Goal: Information Seeking & Learning: Stay updated

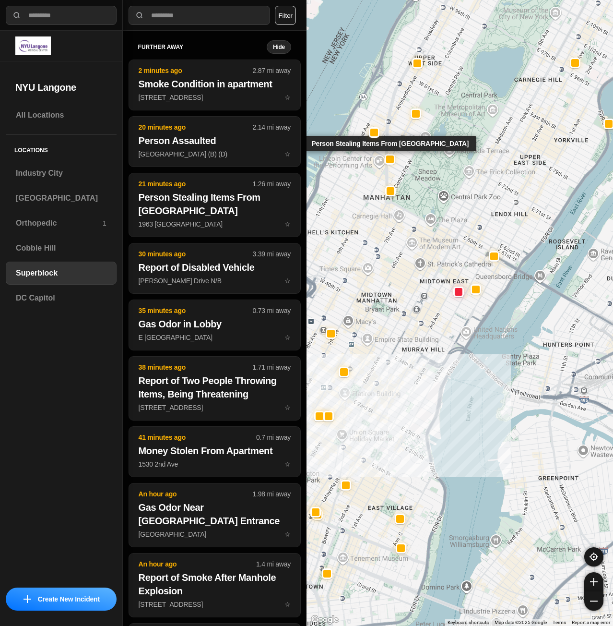
select select "*"
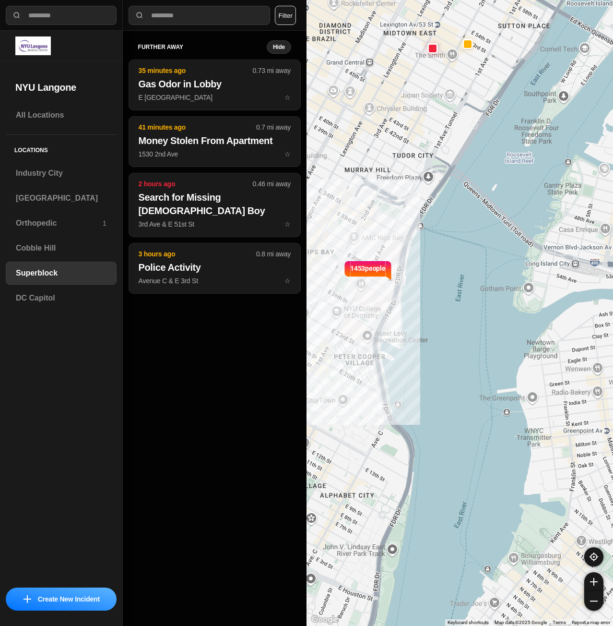
drag, startPoint x: 475, startPoint y: 243, endPoint x: 530, endPoint y: 249, distance: 54.6
click at [530, 249] on div "1453 people" at bounding box center [460, 313] width 307 height 626
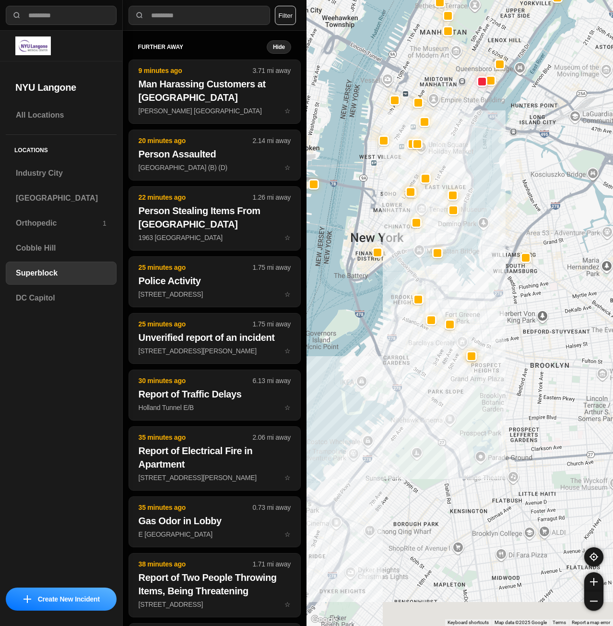
drag, startPoint x: 462, startPoint y: 449, endPoint x: 467, endPoint y: 271, distance: 177.5
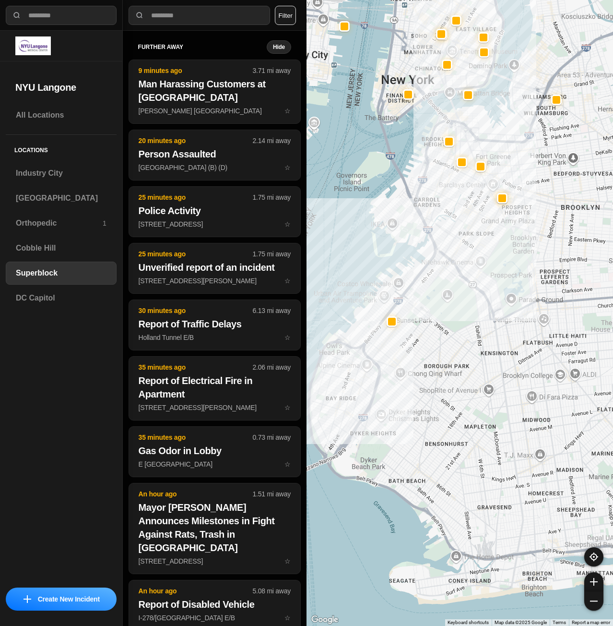
drag, startPoint x: 473, startPoint y: 419, endPoint x: 499, endPoint y: 393, distance: 37.0
click at [58, 193] on h3 "[GEOGRAPHIC_DATA]" at bounding box center [61, 198] width 91 height 12
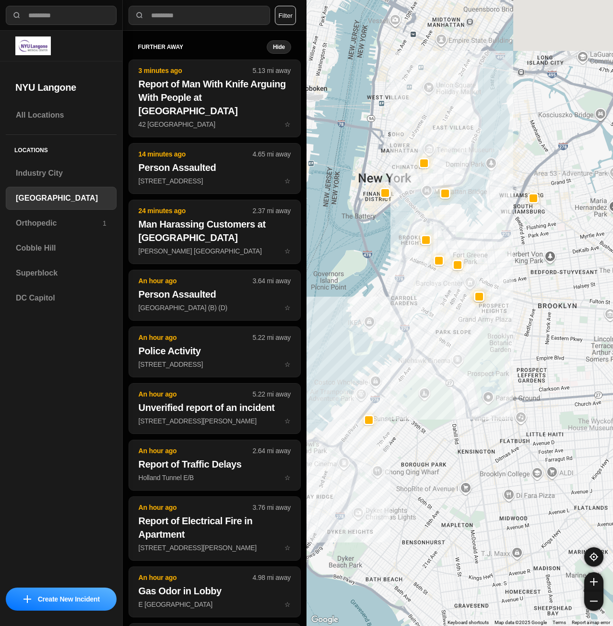
drag, startPoint x: 451, startPoint y: 248, endPoint x: 402, endPoint y: 402, distance: 161.1
click at [402, 402] on div at bounding box center [460, 313] width 307 height 626
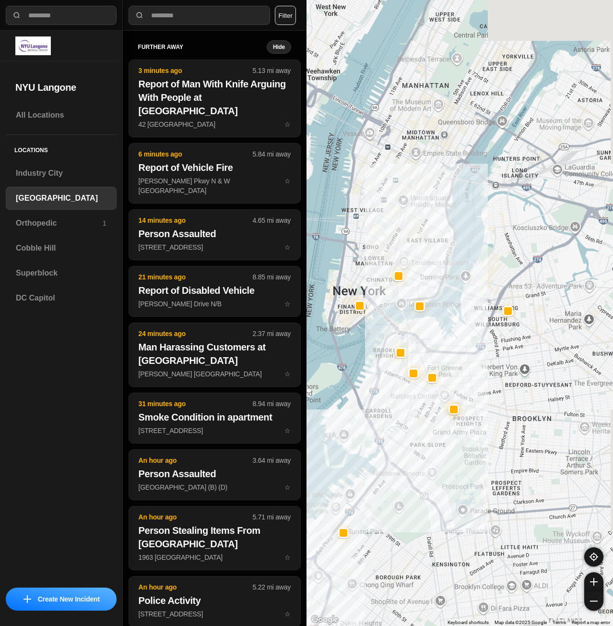
drag, startPoint x: 406, startPoint y: 194, endPoint x: 386, endPoint y: 298, distance: 106.1
click at [386, 298] on div at bounding box center [460, 313] width 307 height 626
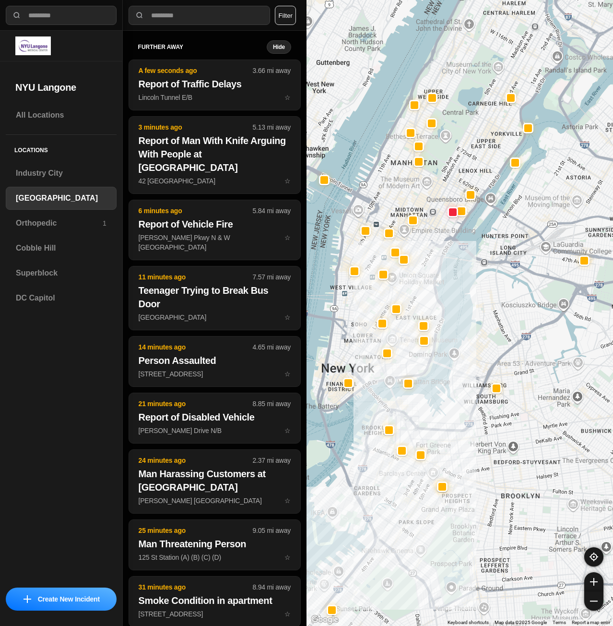
drag, startPoint x: 366, startPoint y: 69, endPoint x: 350, endPoint y: 154, distance: 86.3
click at [350, 154] on div at bounding box center [460, 313] width 307 height 626
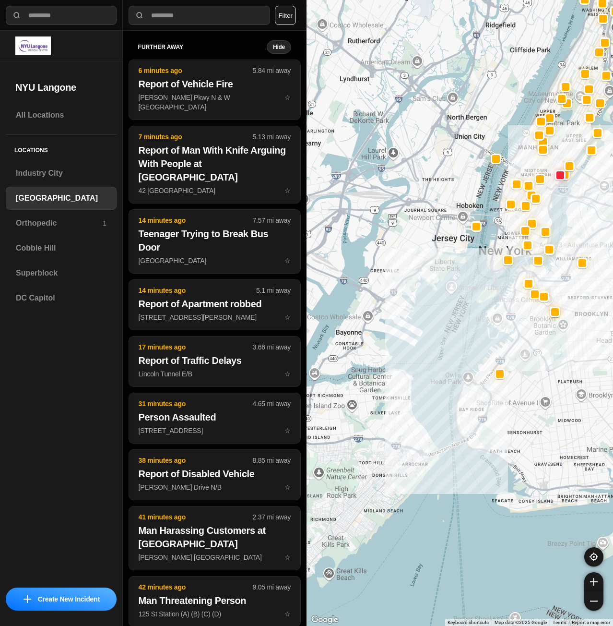
drag, startPoint x: 426, startPoint y: 568, endPoint x: 544, endPoint y: 451, distance: 165.2
click at [544, 451] on div at bounding box center [460, 313] width 307 height 626
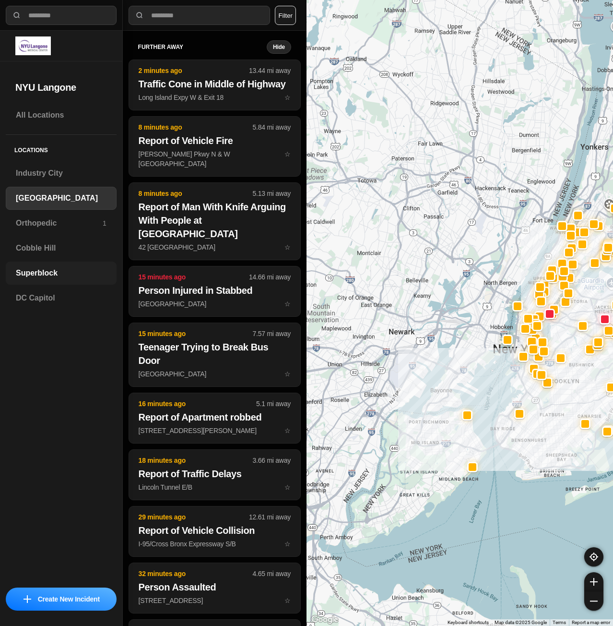
click at [76, 275] on h3 "Superblock" at bounding box center [61, 273] width 91 height 12
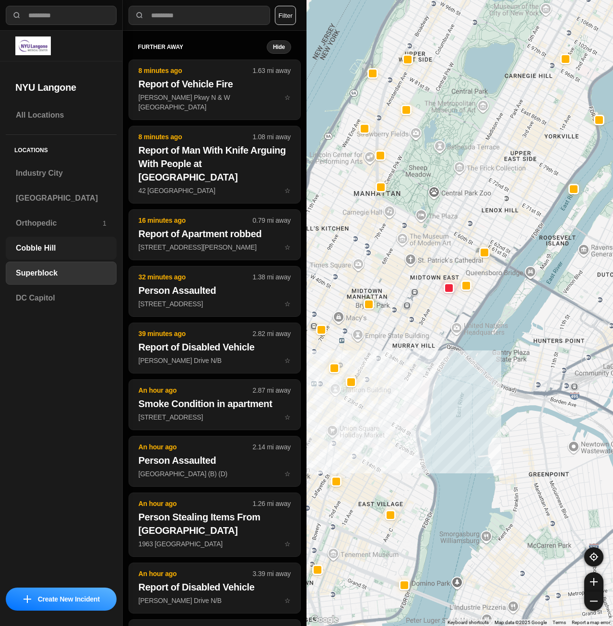
click at [39, 249] on h3 "Cobble Hill" at bounding box center [61, 248] width 91 height 12
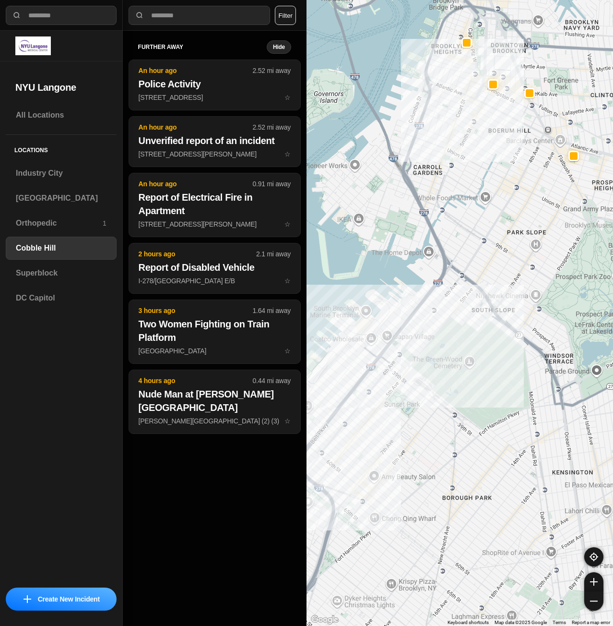
drag, startPoint x: 358, startPoint y: 409, endPoint x: 486, endPoint y: 272, distance: 187.7
click at [486, 272] on div at bounding box center [460, 313] width 307 height 626
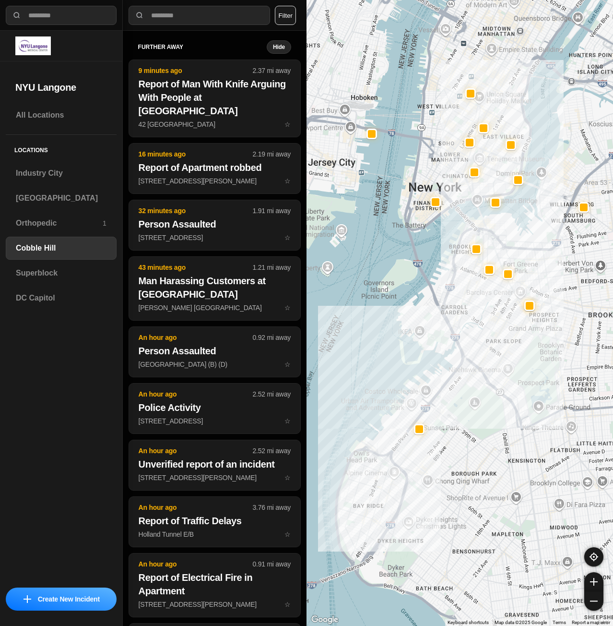
drag, startPoint x: 468, startPoint y: 141, endPoint x: 457, endPoint y: 239, distance: 99.0
click at [456, 239] on div at bounding box center [460, 313] width 307 height 626
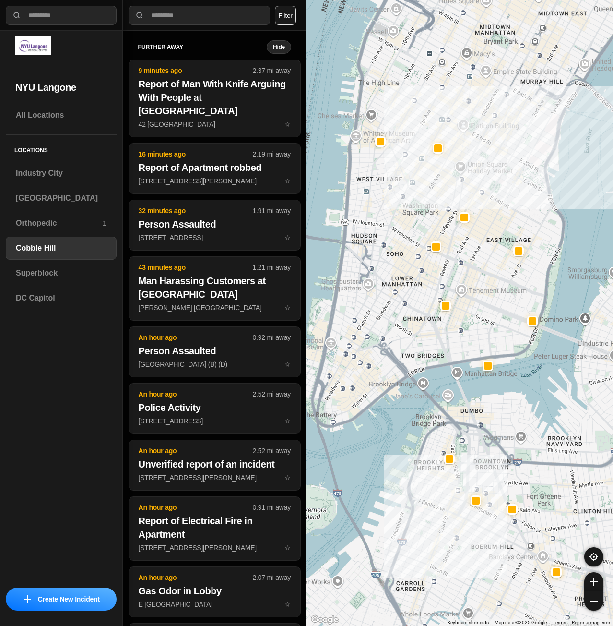
drag, startPoint x: 552, startPoint y: 197, endPoint x: 604, endPoint y: 283, distance: 100.5
click at [604, 283] on div at bounding box center [460, 313] width 307 height 626
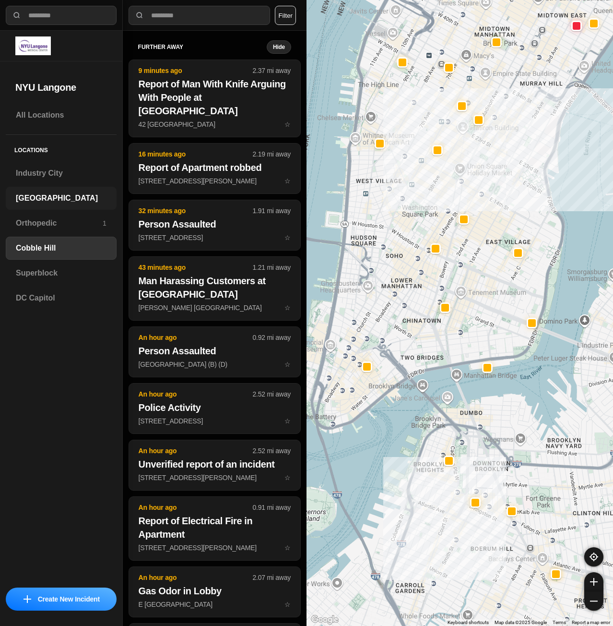
click at [51, 200] on h3 "[GEOGRAPHIC_DATA]" at bounding box center [61, 198] width 91 height 12
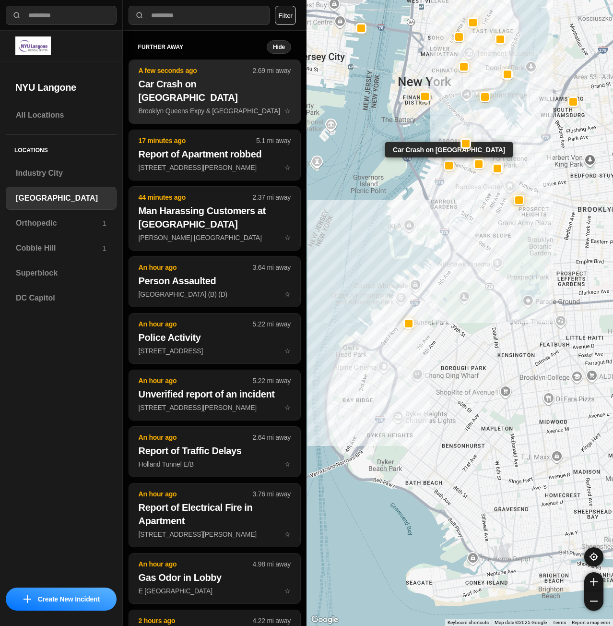
click at [166, 94] on h2 "Car Crash on [GEOGRAPHIC_DATA]" at bounding box center [215, 90] width 152 height 27
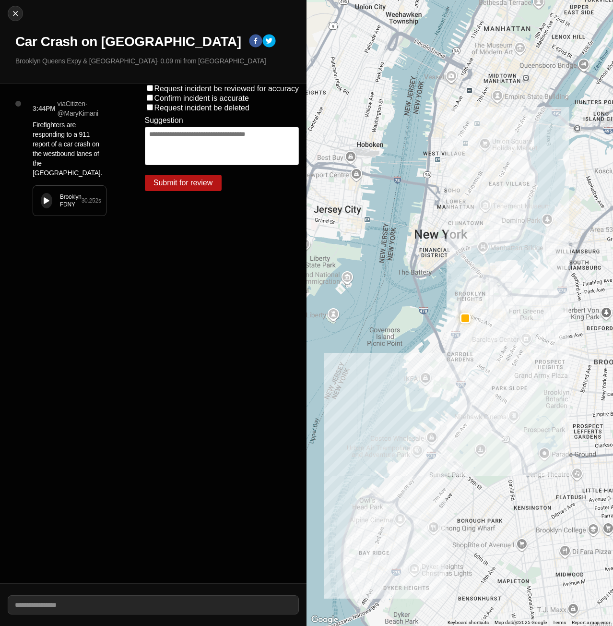
click at [41, 212] on div "Brooklyn FDNY 30.252 s" at bounding box center [69, 201] width 73 height 30
click at [14, 17] on img at bounding box center [16, 14] width 10 height 10
select select "*"
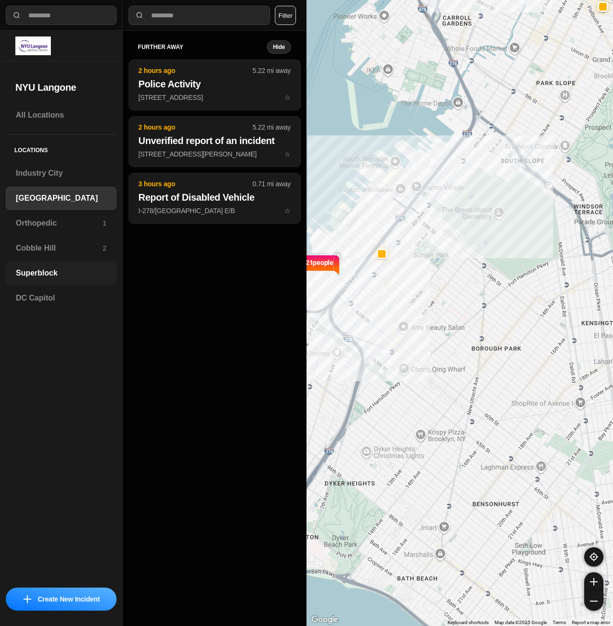
click at [55, 277] on h3 "Superblock" at bounding box center [61, 273] width 91 height 12
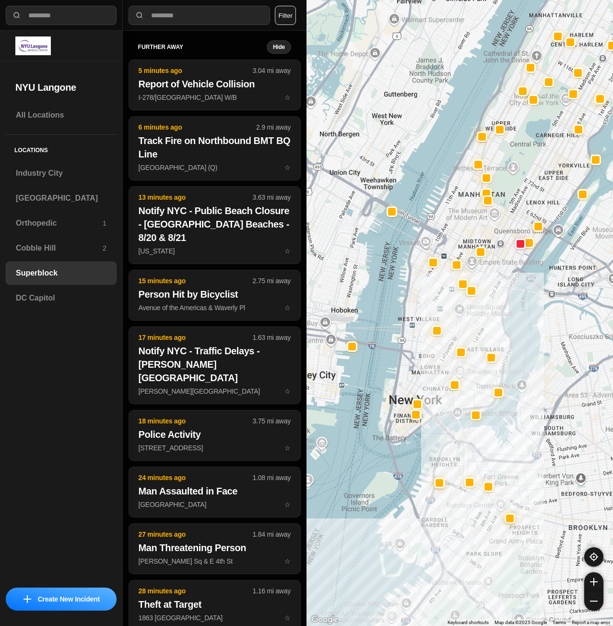
drag, startPoint x: 530, startPoint y: 429, endPoint x: 514, endPoint y: 320, distance: 110.4
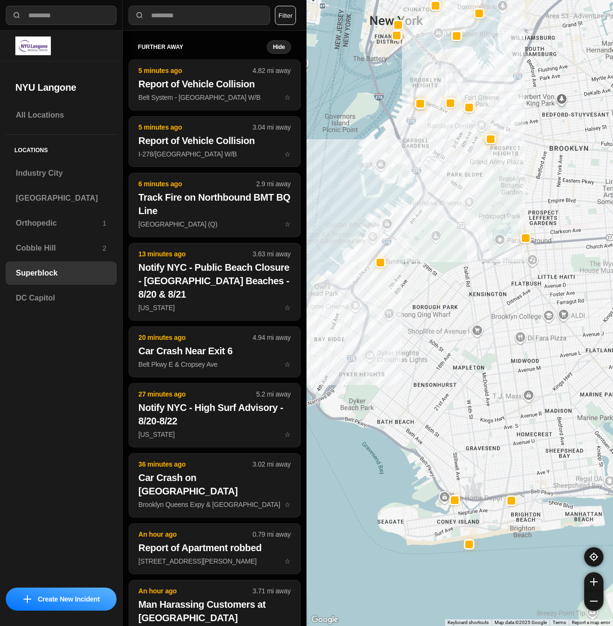
drag, startPoint x: 471, startPoint y: 467, endPoint x: 496, endPoint y: 438, distance: 38.4
click at [83, 367] on div "All Locations Locations [GEOGRAPHIC_DATA] [GEOGRAPHIC_DATA] Orthopedic 1 [GEOGR…" at bounding box center [61, 343] width 122 height 478
click at [53, 202] on h3 "[GEOGRAPHIC_DATA]" at bounding box center [61, 198] width 91 height 12
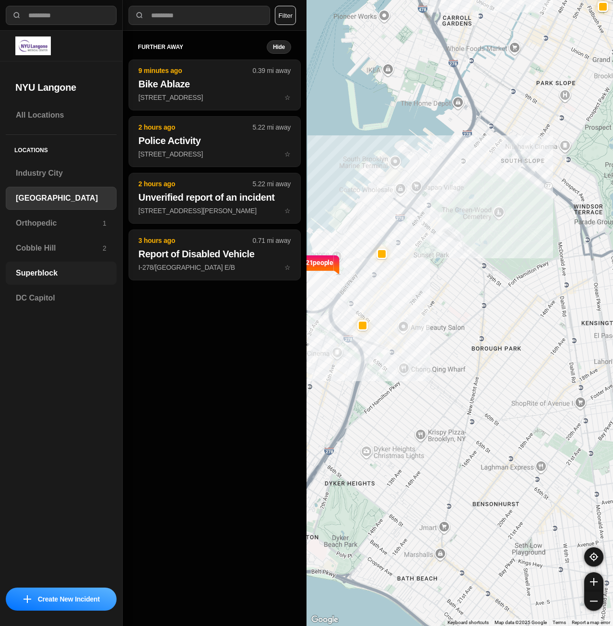
click at [67, 278] on h3 "Superblock" at bounding box center [61, 273] width 91 height 12
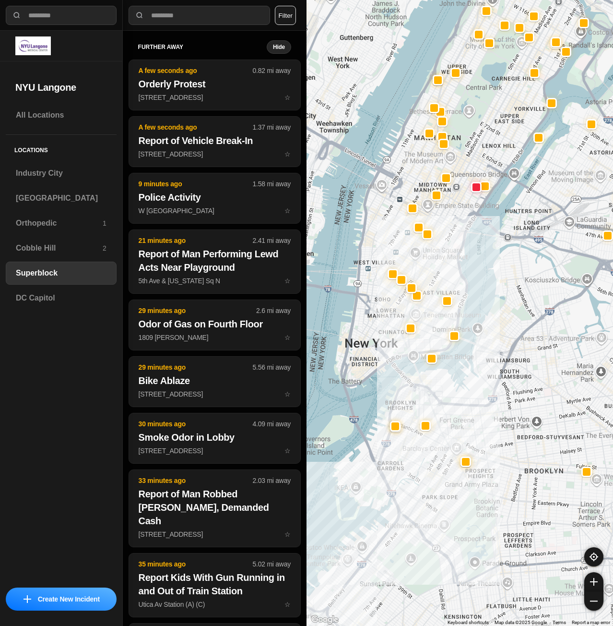
drag, startPoint x: 447, startPoint y: 394, endPoint x: 499, endPoint y: 334, distance: 79.2
click at [499, 334] on div at bounding box center [460, 313] width 307 height 626
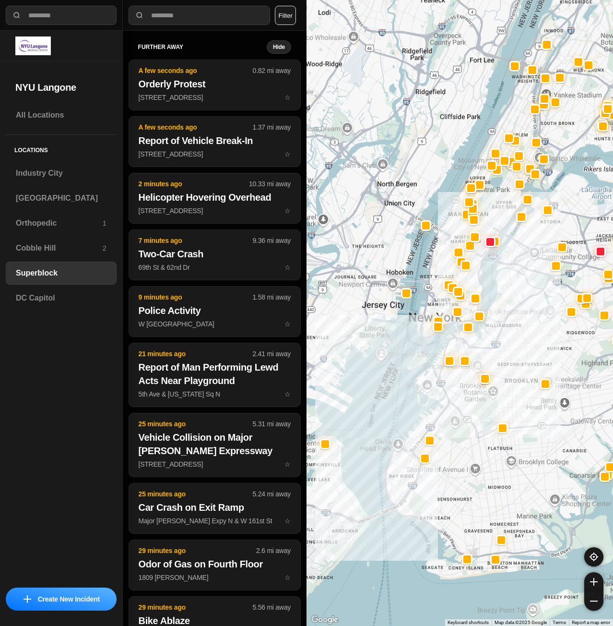
drag, startPoint x: 497, startPoint y: 535, endPoint x: 498, endPoint y: 477, distance: 58.0
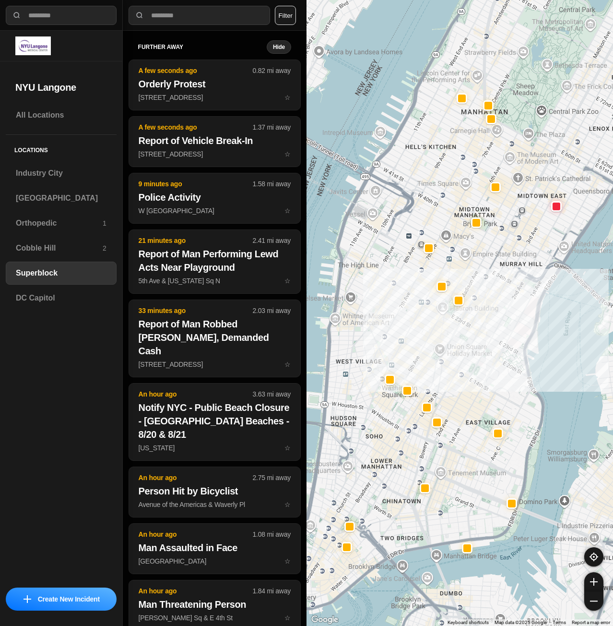
drag, startPoint x: 568, startPoint y: 284, endPoint x: 505, endPoint y: 378, distance: 113.4
click at [505, 378] on div at bounding box center [460, 313] width 307 height 626
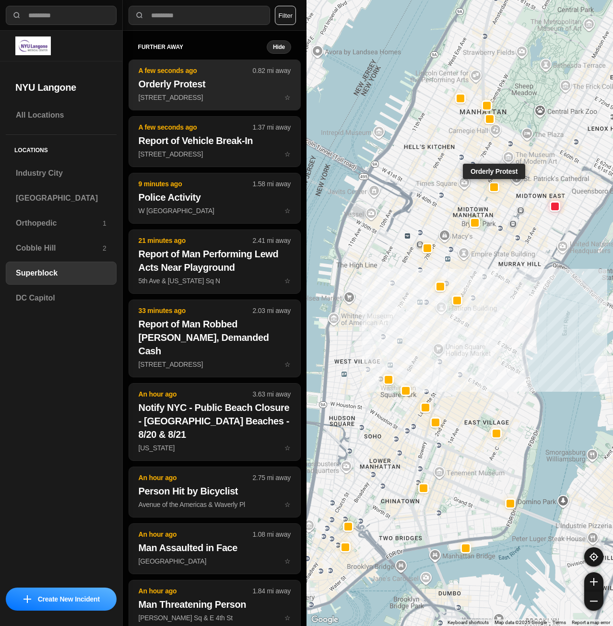
click at [191, 79] on h2 "Orderly Protest" at bounding box center [215, 83] width 152 height 13
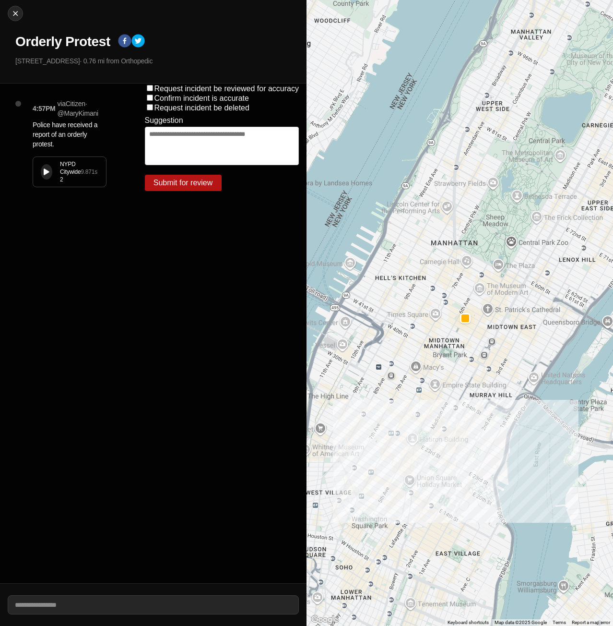
click at [43, 177] on button at bounding box center [47, 171] width 12 height 15
click at [19, 12] on img at bounding box center [16, 14] width 10 height 10
select select "*"
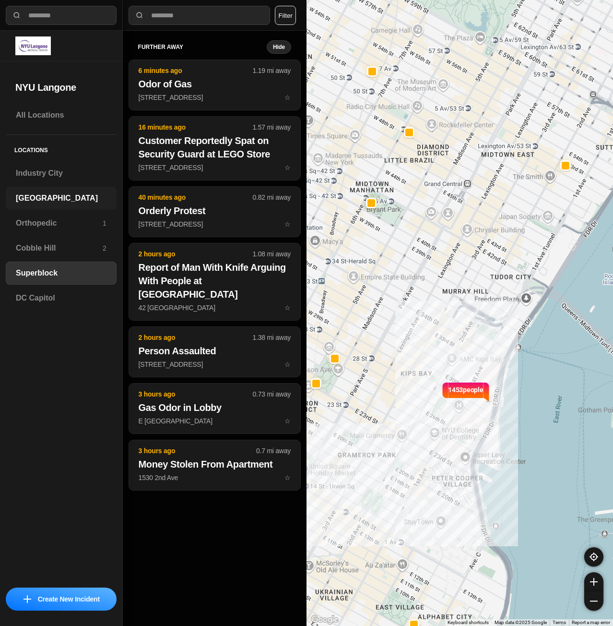
click at [33, 197] on h3 "[GEOGRAPHIC_DATA]" at bounding box center [61, 198] width 91 height 12
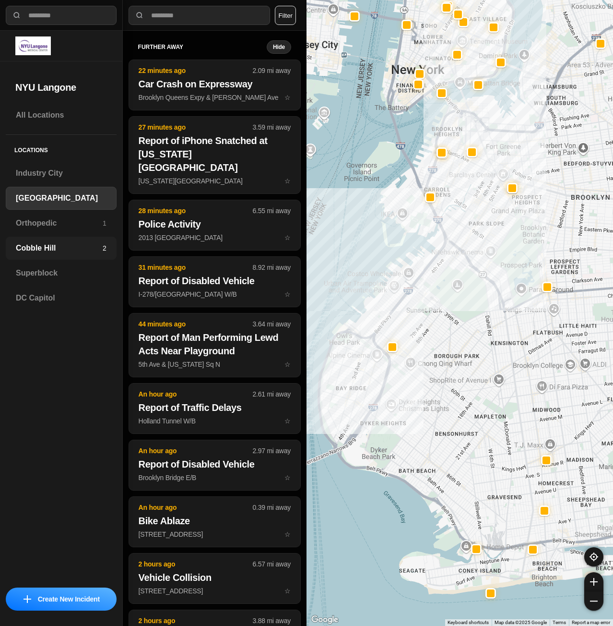
click at [43, 254] on div "Cobble Hill 2" at bounding box center [61, 247] width 111 height 23
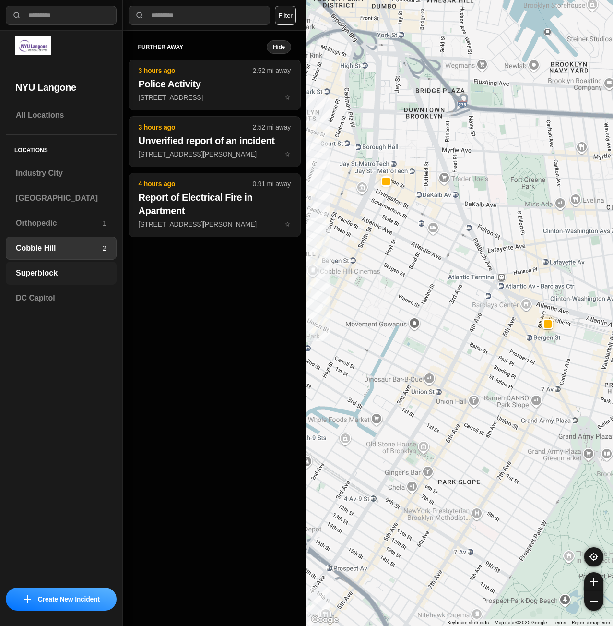
click at [49, 269] on h3 "Superblock" at bounding box center [61, 273] width 91 height 12
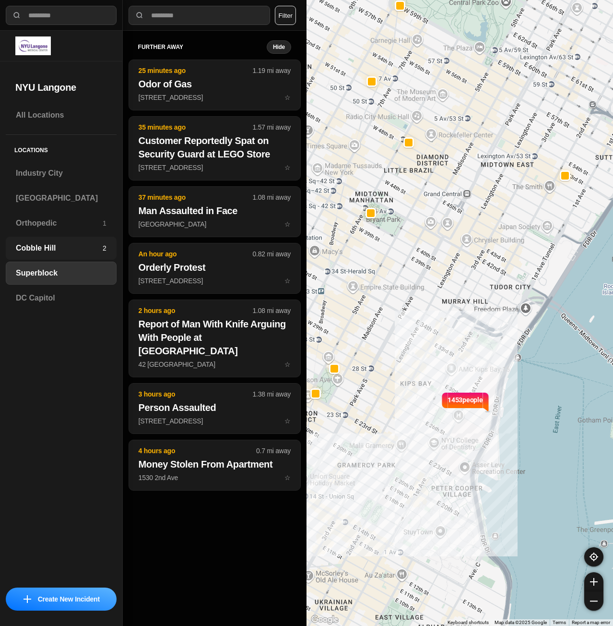
click at [67, 241] on div "Cobble Hill 2" at bounding box center [61, 247] width 111 height 23
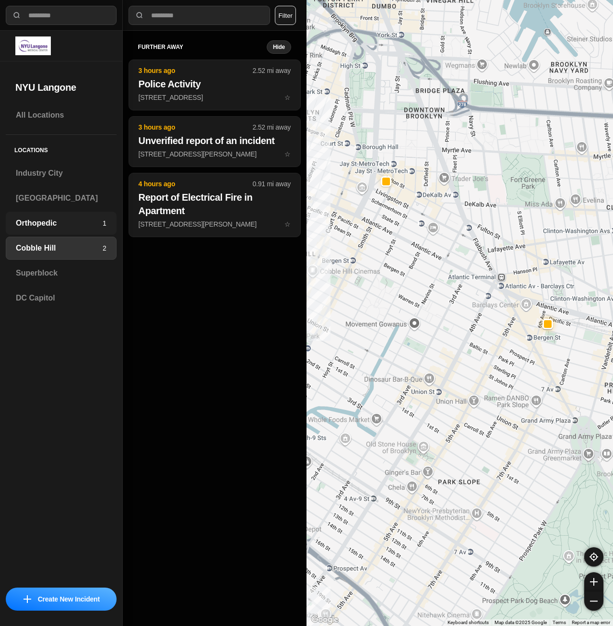
click at [70, 226] on h3 "Orthopedic" at bounding box center [59, 223] width 87 height 12
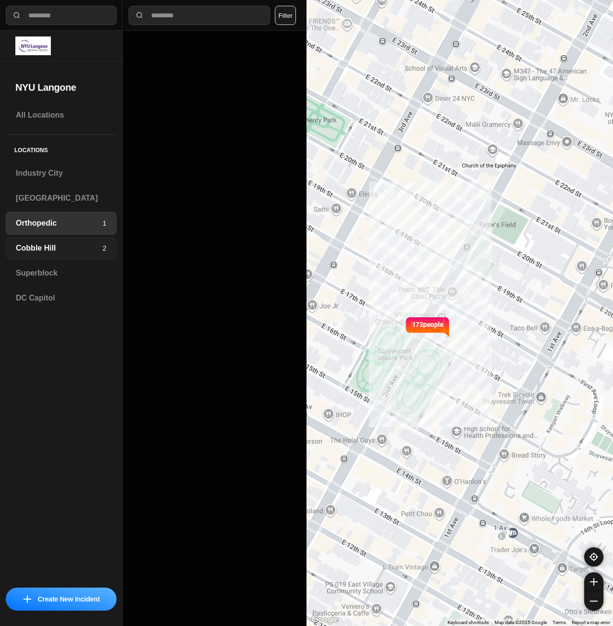
click at [49, 256] on div "Cobble Hill 2" at bounding box center [61, 247] width 111 height 23
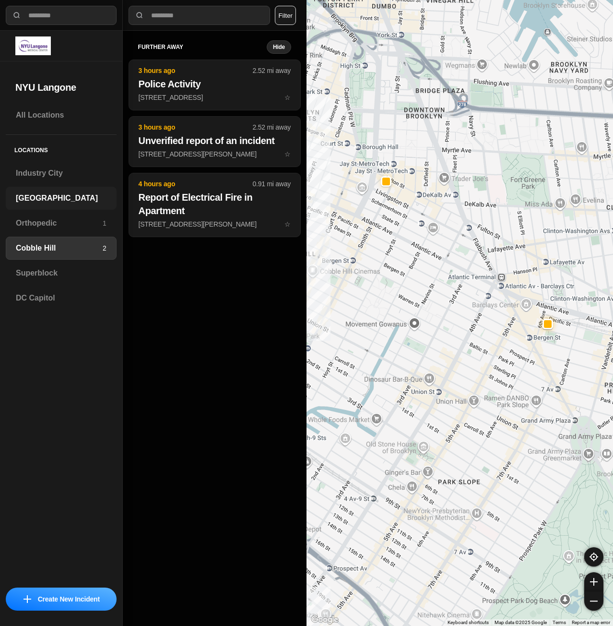
click at [61, 204] on div "[GEOGRAPHIC_DATA]" at bounding box center [61, 198] width 111 height 23
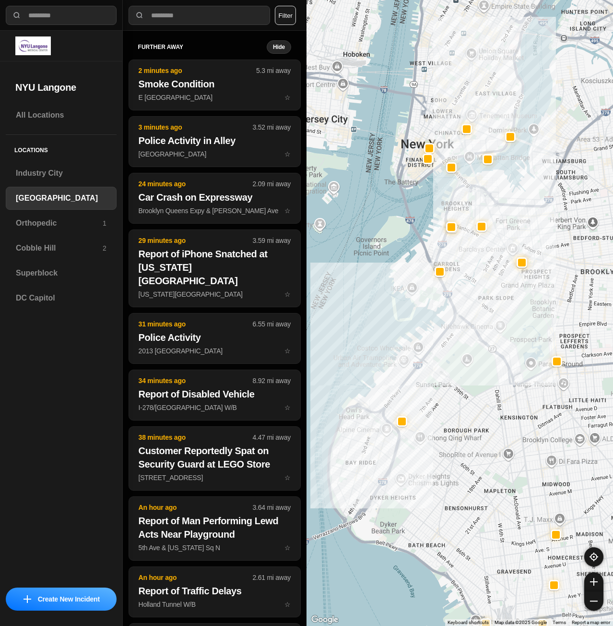
drag, startPoint x: 502, startPoint y: 286, endPoint x: 509, endPoint y: 421, distance: 135.0
click at [509, 421] on div at bounding box center [460, 313] width 307 height 626
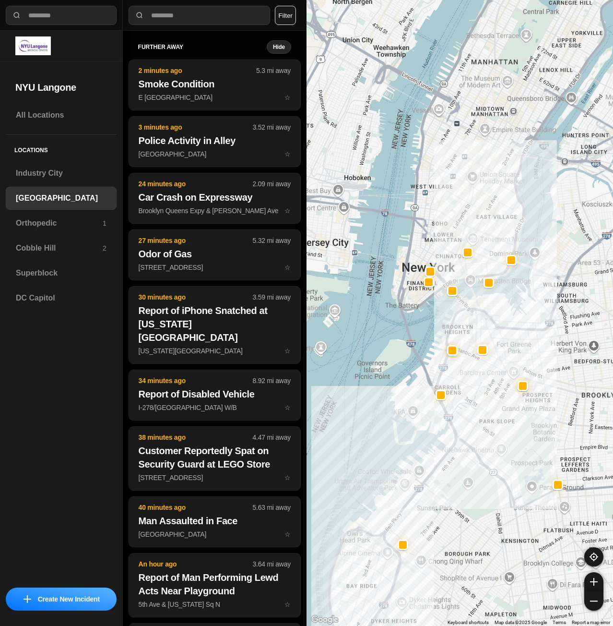
drag, startPoint x: 516, startPoint y: 281, endPoint x: 516, endPoint y: 327, distance: 46.5
click at [516, 328] on div at bounding box center [460, 313] width 307 height 626
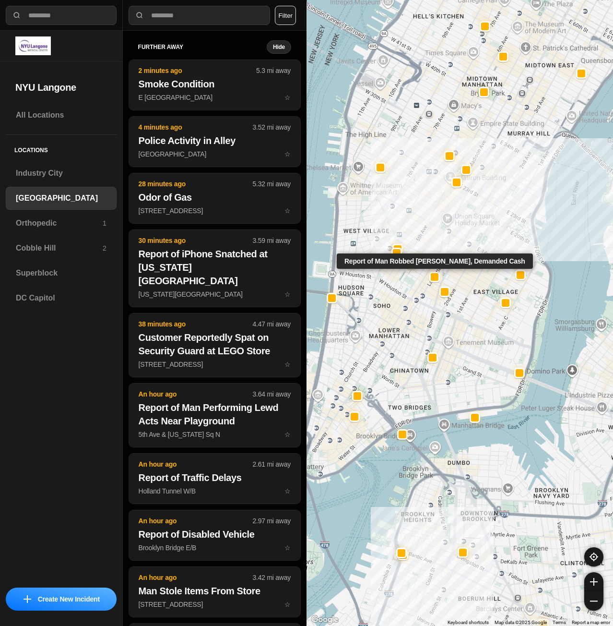
click at [436, 286] on div "421 people Report of Man Robbed [PERSON_NAME], Demanded Cash" at bounding box center [460, 313] width 307 height 626
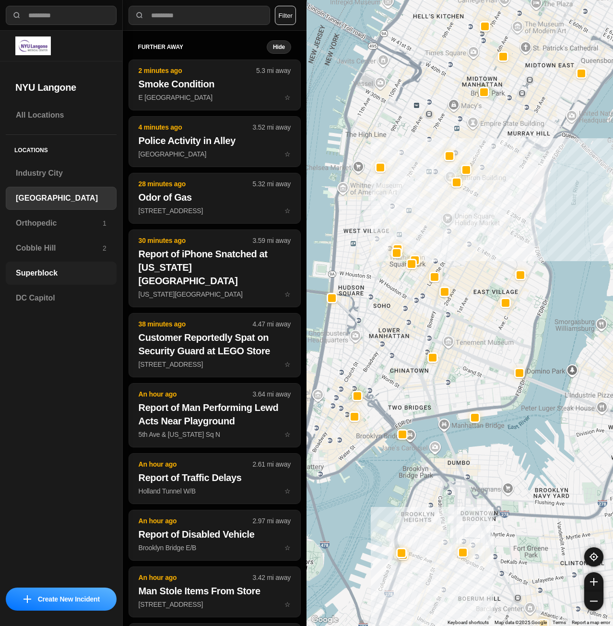
click at [45, 275] on h3 "Superblock" at bounding box center [61, 273] width 91 height 12
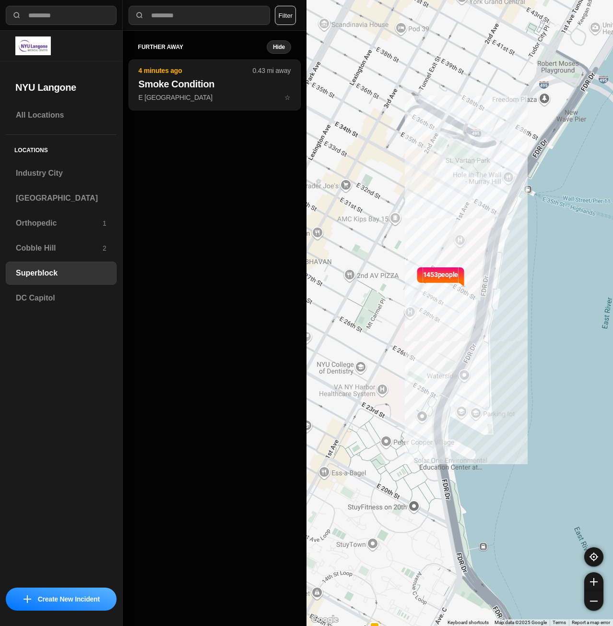
select select "*"
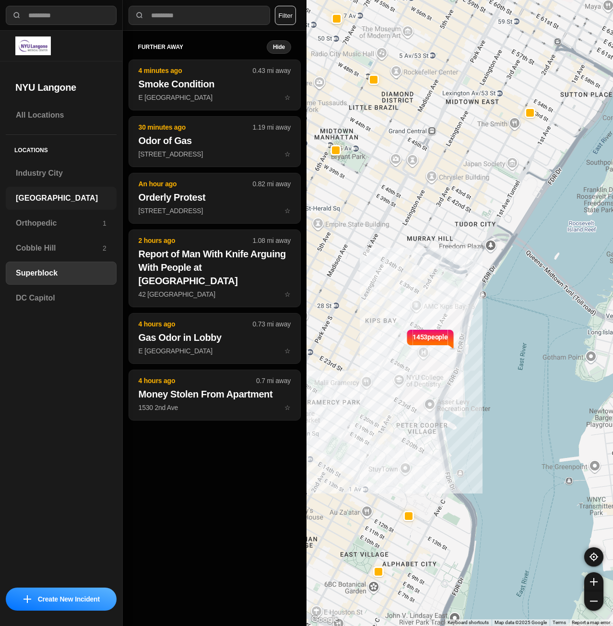
click at [62, 200] on h3 "[GEOGRAPHIC_DATA]" at bounding box center [61, 198] width 91 height 12
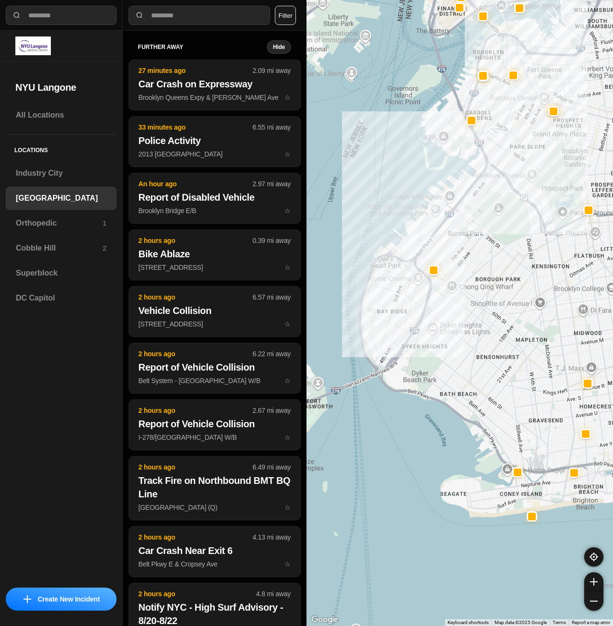
drag, startPoint x: 475, startPoint y: 317, endPoint x: 496, endPoint y: 273, distance: 48.3
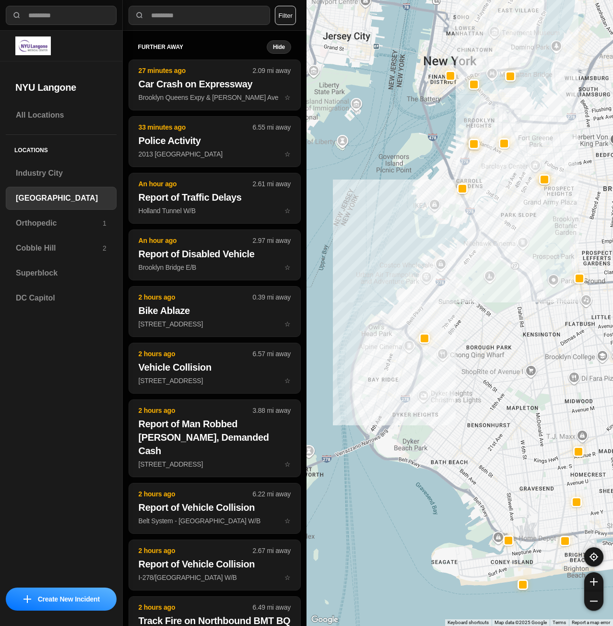
drag, startPoint x: 522, startPoint y: 231, endPoint x: 501, endPoint y: 322, distance: 94.0
click at [501, 322] on div at bounding box center [460, 313] width 307 height 626
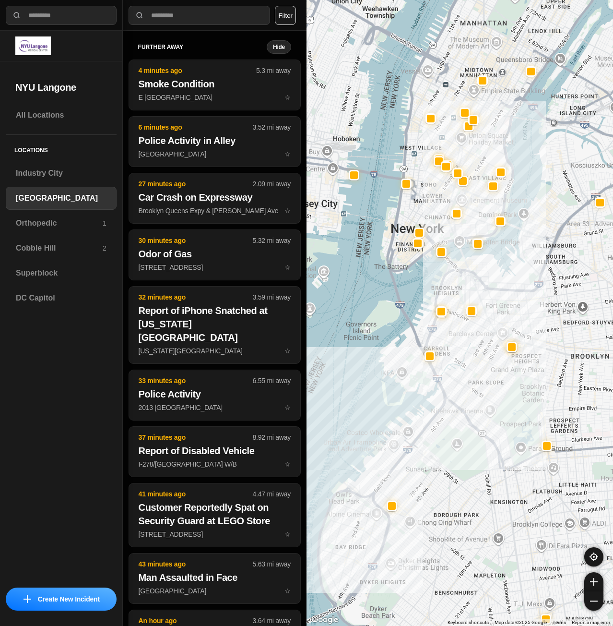
drag, startPoint x: 523, startPoint y: 142, endPoint x: 509, endPoint y: 272, distance: 130.7
click at [509, 272] on div at bounding box center [460, 313] width 307 height 626
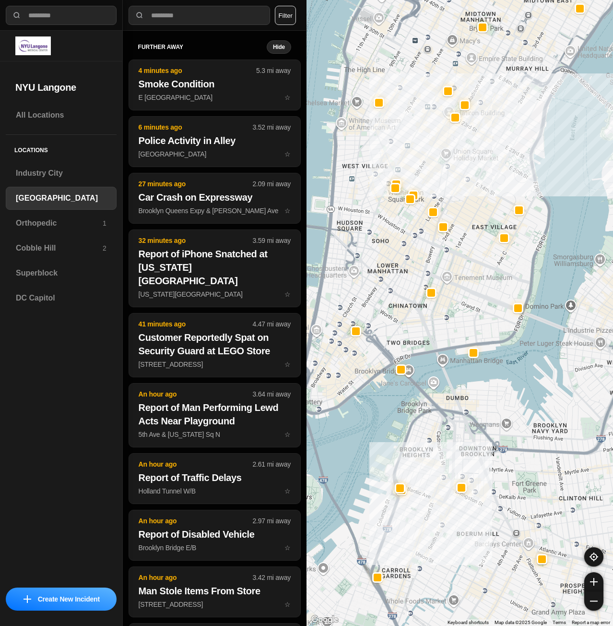
drag, startPoint x: 452, startPoint y: 264, endPoint x: 507, endPoint y: 260, distance: 55.3
click at [507, 260] on div "421 people" at bounding box center [460, 313] width 307 height 626
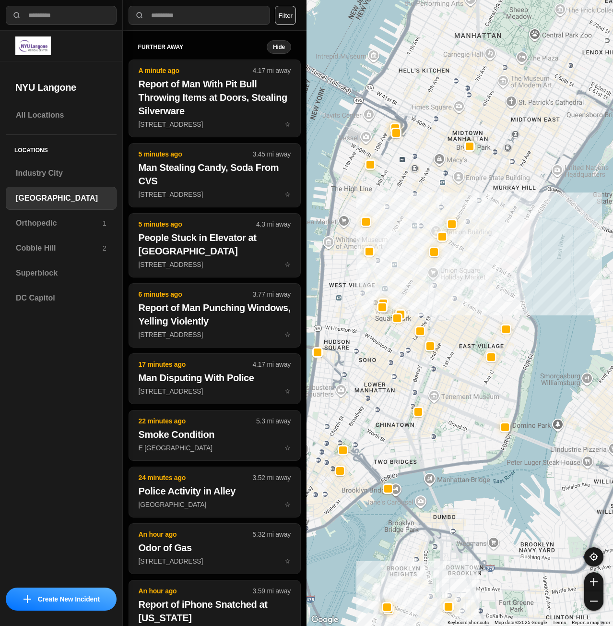
drag, startPoint x: 435, startPoint y: 168, endPoint x: 411, endPoint y: 282, distance: 116.2
click at [411, 282] on div "421 people" at bounding box center [460, 313] width 307 height 626
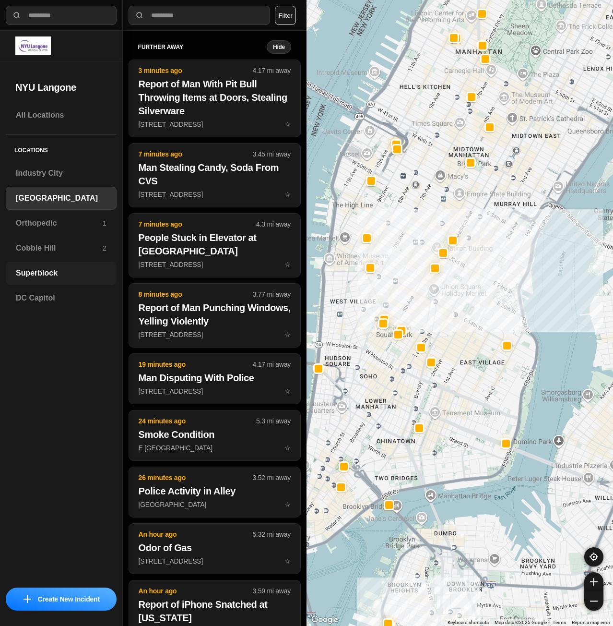
click at [57, 277] on h3 "Superblock" at bounding box center [61, 273] width 91 height 12
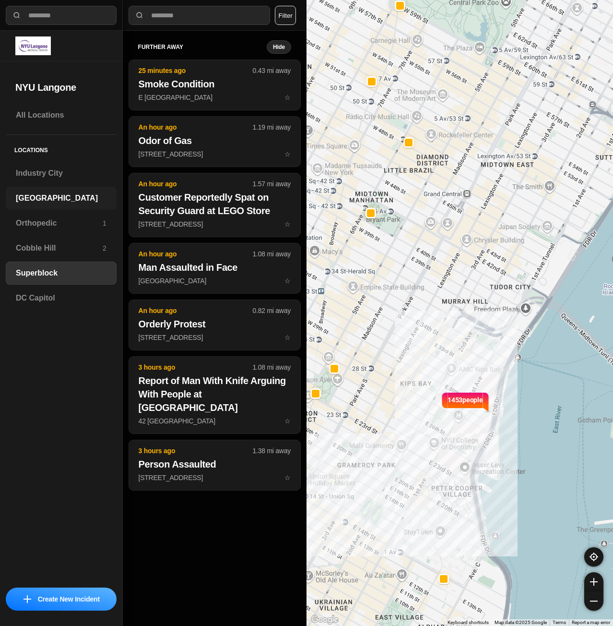
click at [63, 201] on h3 "[GEOGRAPHIC_DATA]" at bounding box center [61, 198] width 91 height 12
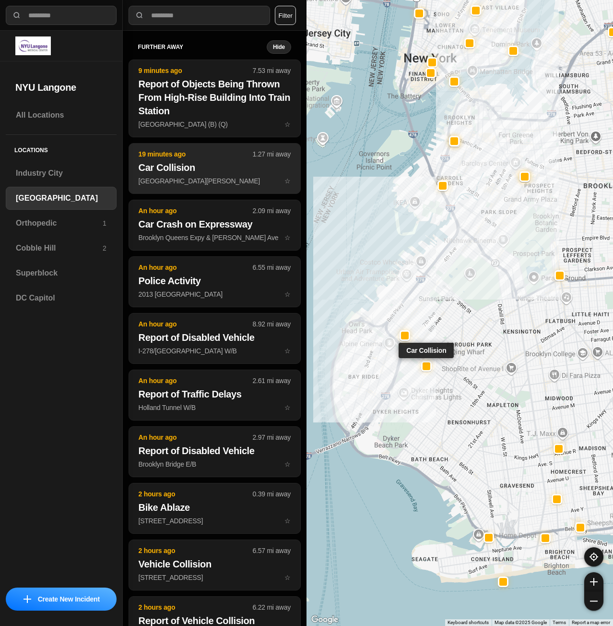
click at [212, 182] on p "65th St & Fort Hamilton Pkwy ☆" at bounding box center [215, 181] width 152 height 10
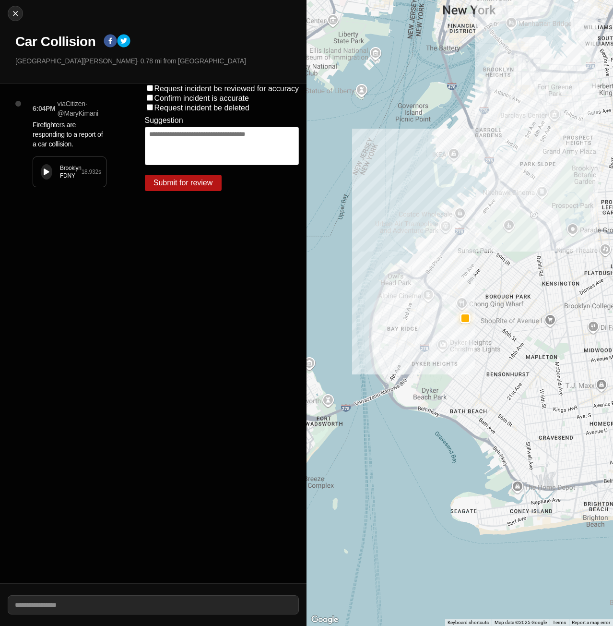
click at [48, 167] on button at bounding box center [47, 171] width 12 height 15
click at [14, 12] on img at bounding box center [16, 14] width 10 height 10
select select "*"
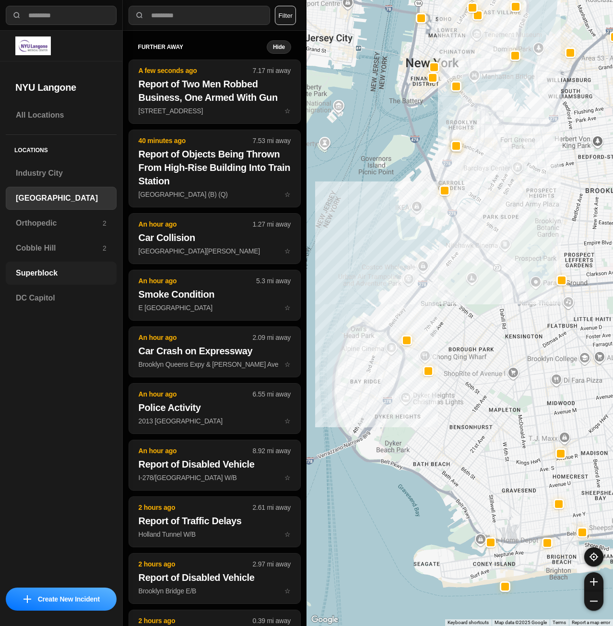
click at [53, 283] on div "Superblock" at bounding box center [61, 272] width 111 height 23
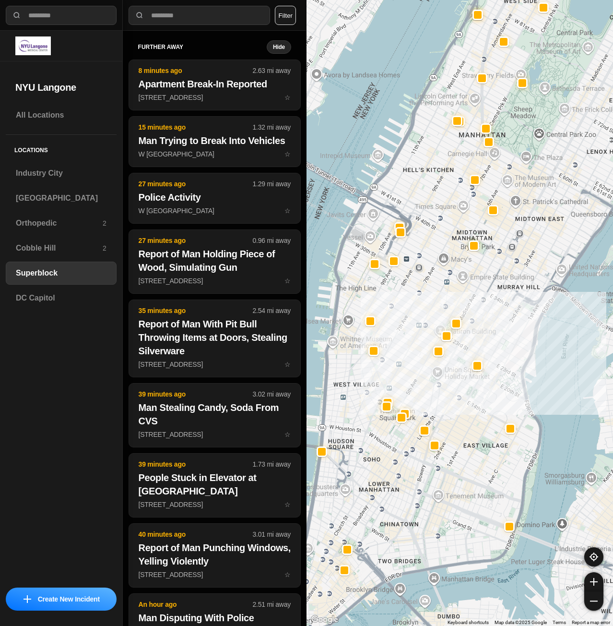
drag, startPoint x: 480, startPoint y: 434, endPoint x: 489, endPoint y: 374, distance: 60.1
